Goal: Information Seeking & Learning: Learn about a topic

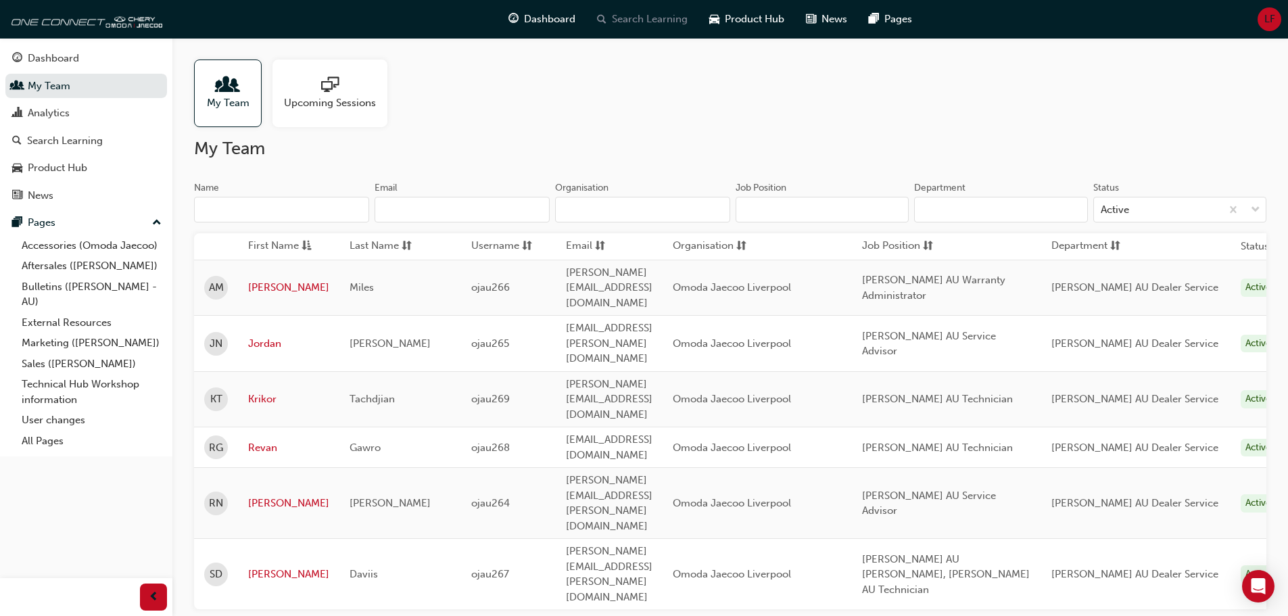
click at [604, 13] on span "search-icon" at bounding box center [601, 19] width 9 height 17
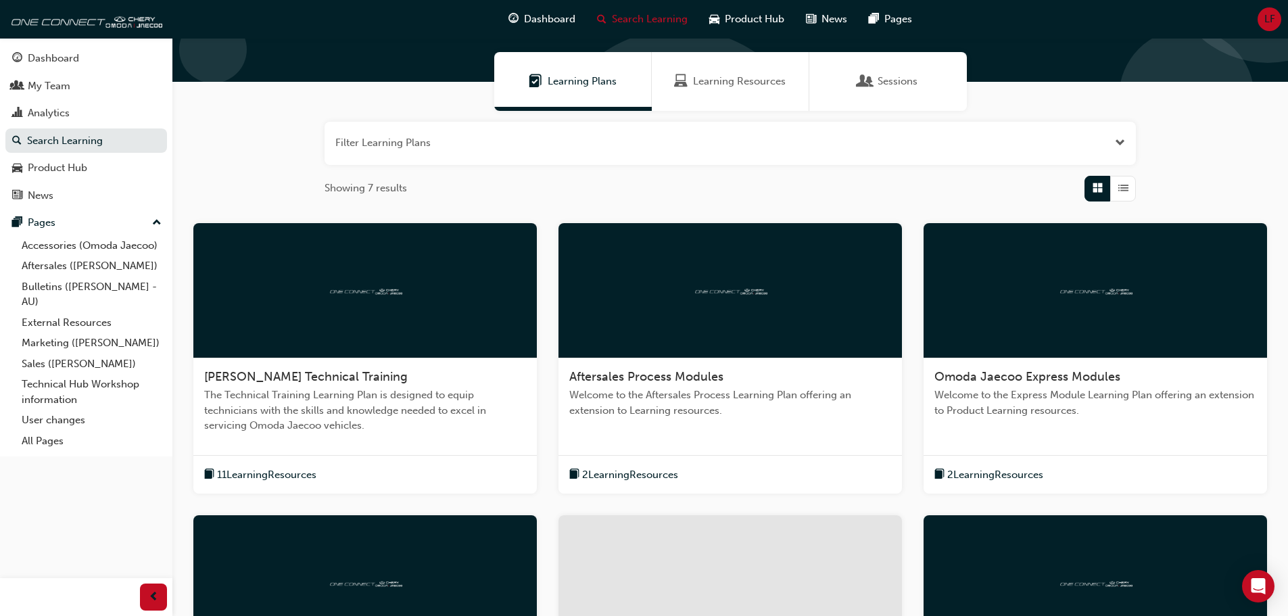
scroll to position [270, 0]
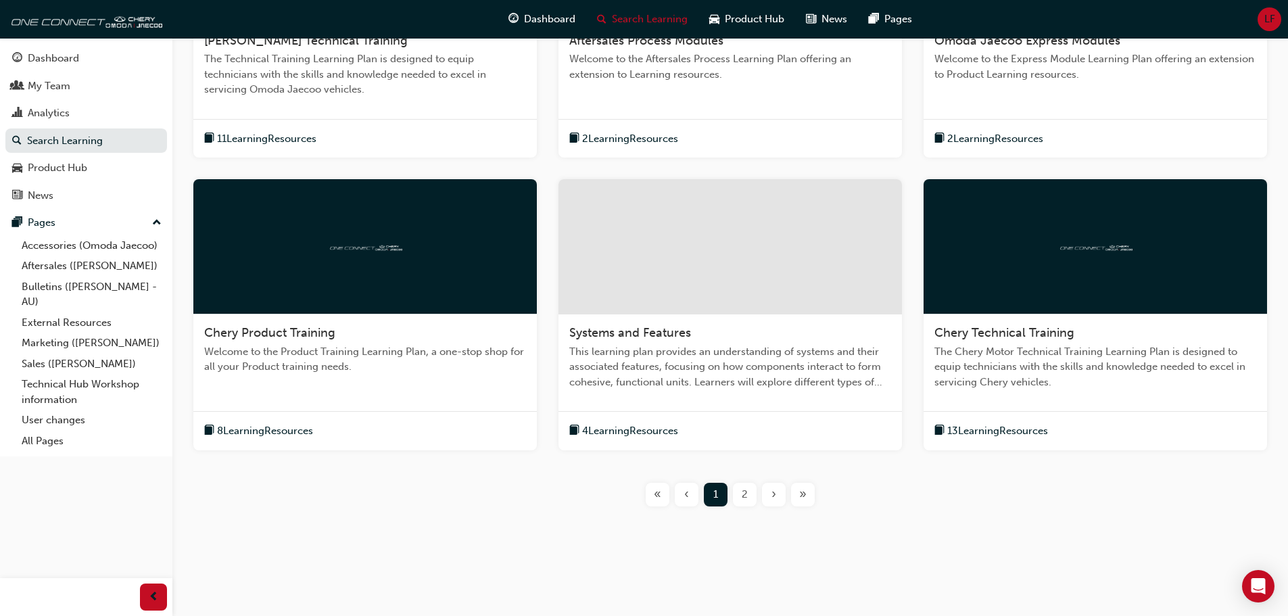
click at [744, 494] on span "2" at bounding box center [745, 495] width 6 height 16
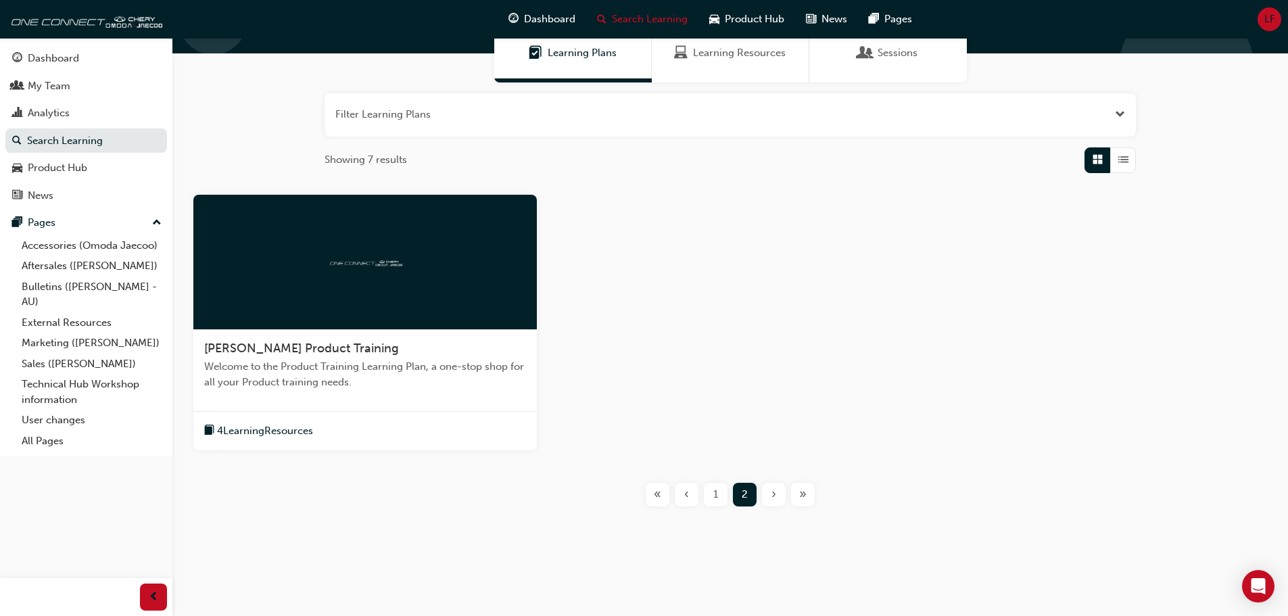
click at [243, 299] on div at bounding box center [364, 262] width 343 height 135
